Goal: Task Accomplishment & Management: Manage account settings

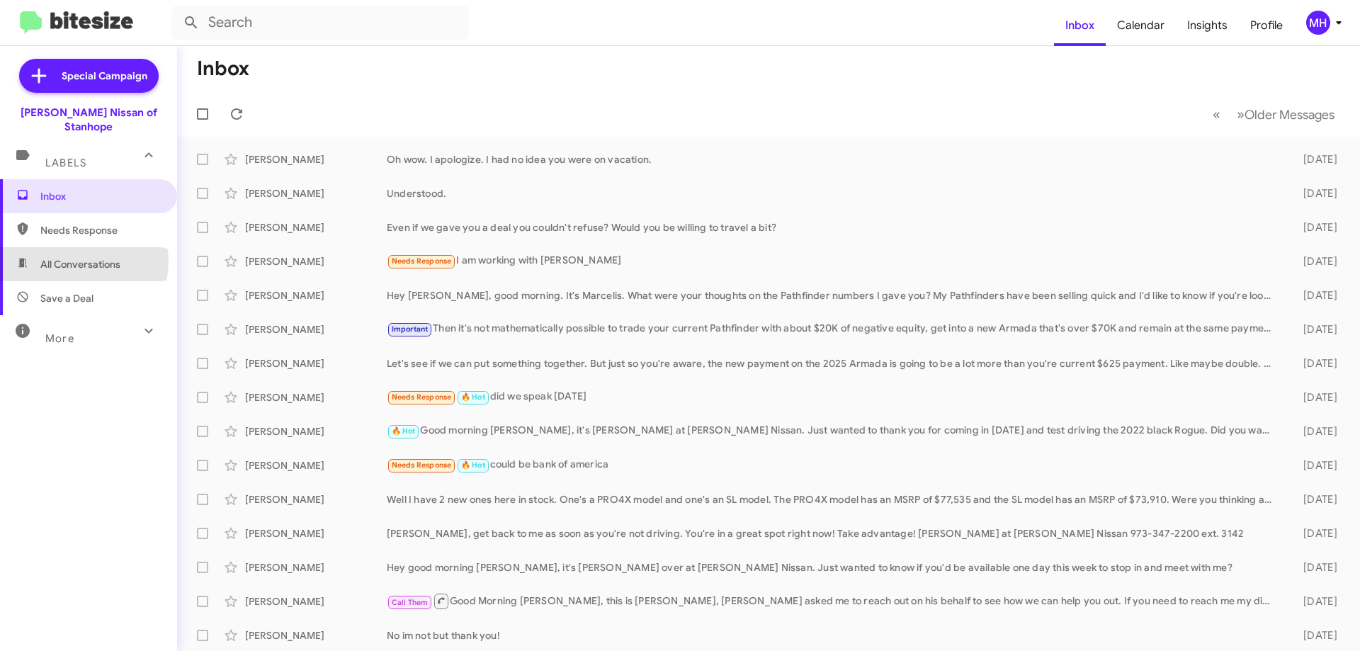
click at [71, 257] on span "All Conversations" at bounding box center [80, 264] width 80 height 14
type input "in:all-conversations"
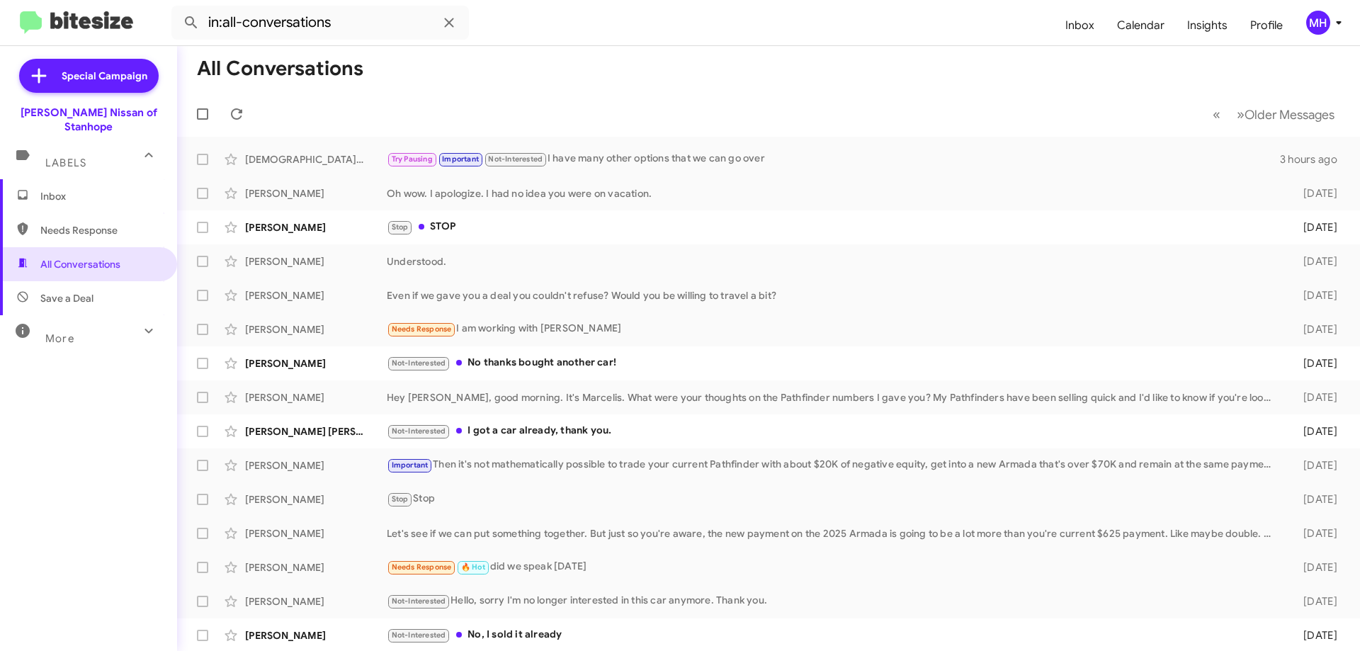
click at [72, 189] on span "Inbox" at bounding box center [100, 196] width 120 height 14
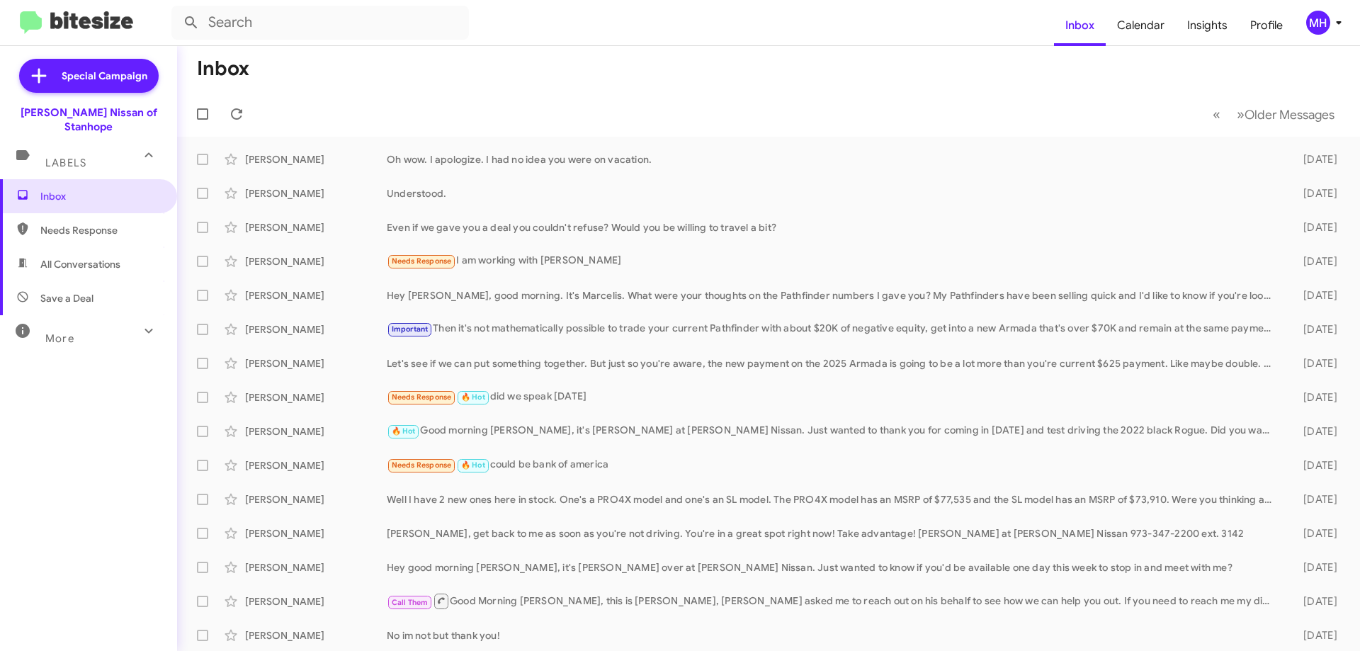
click at [72, 213] on span "Needs Response" at bounding box center [88, 230] width 177 height 34
type input "in:needs-response"
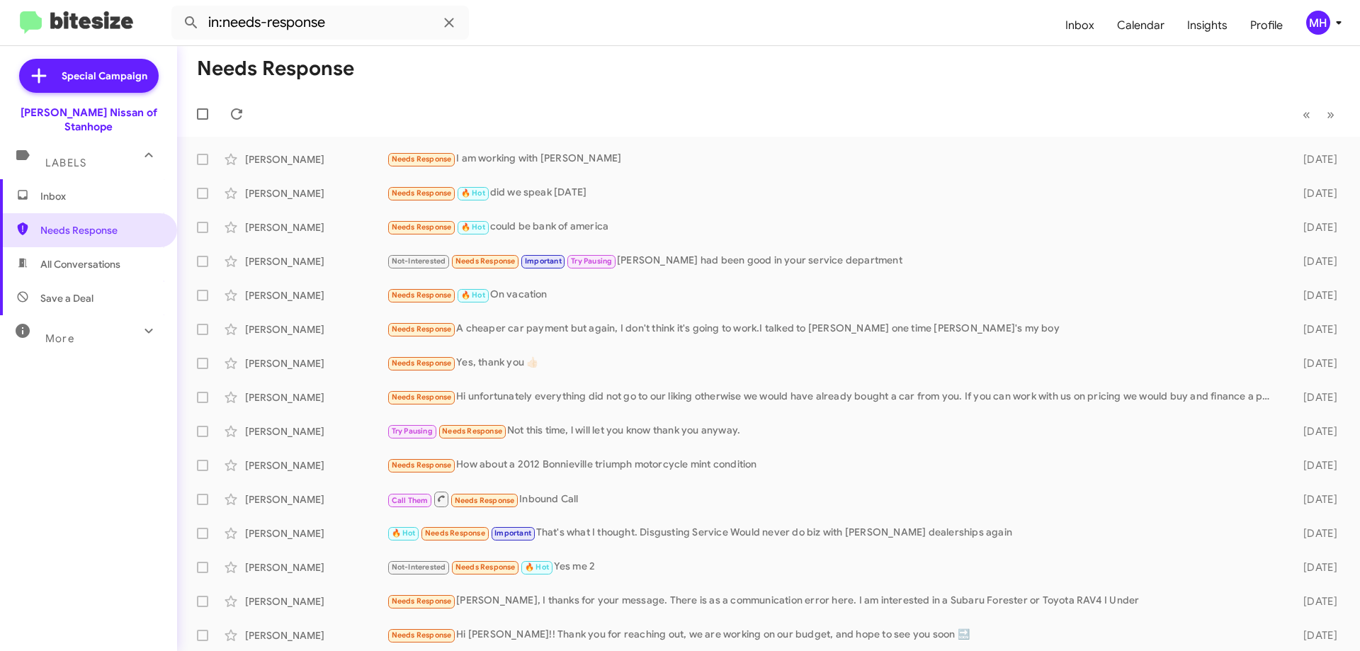
click at [88, 179] on span "Inbox" at bounding box center [88, 196] width 177 height 34
